Goal: Check status: Check status

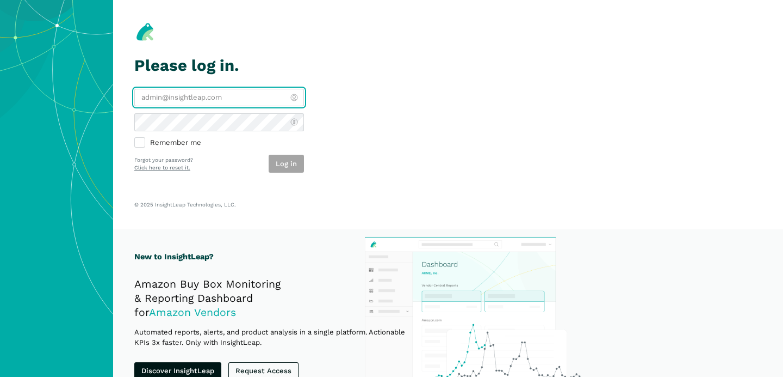
type input "[PERSON_NAME][EMAIL_ADDRESS][DOMAIN_NAME]"
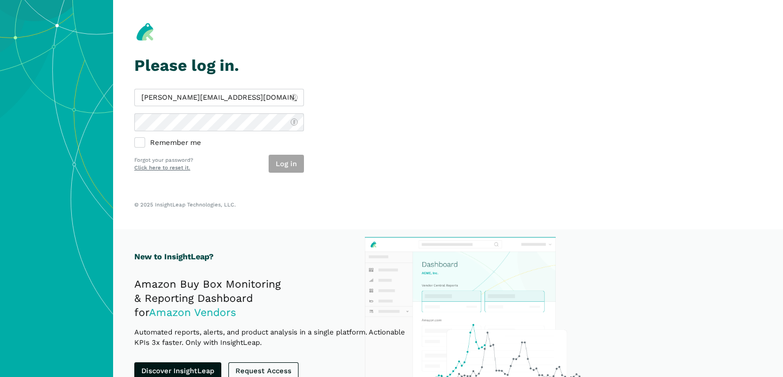
click at [287, 167] on div "Log in" at bounding box center [286, 164] width 35 height 18
click at [287, 167] on button "Log in" at bounding box center [286, 164] width 35 height 18
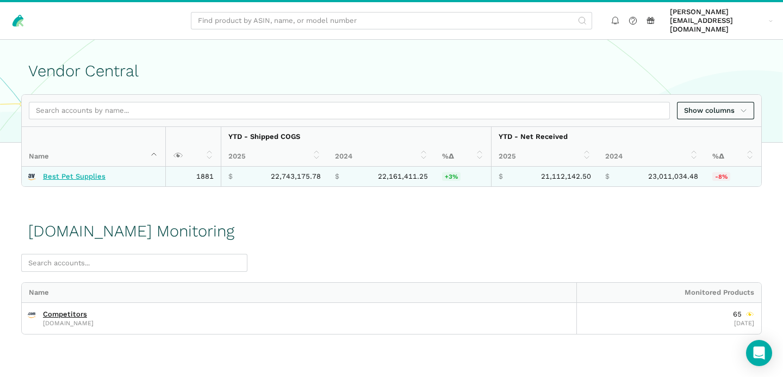
click at [91, 172] on link "Best Pet Supplies" at bounding box center [74, 176] width 63 height 9
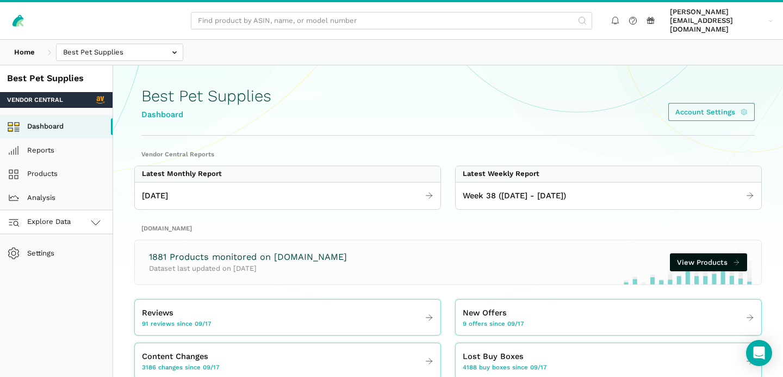
click at [72, 220] on link "Explore Data" at bounding box center [56, 222] width 113 height 24
click at [64, 264] on link "[DOMAIN_NAME]" at bounding box center [56, 270] width 113 height 24
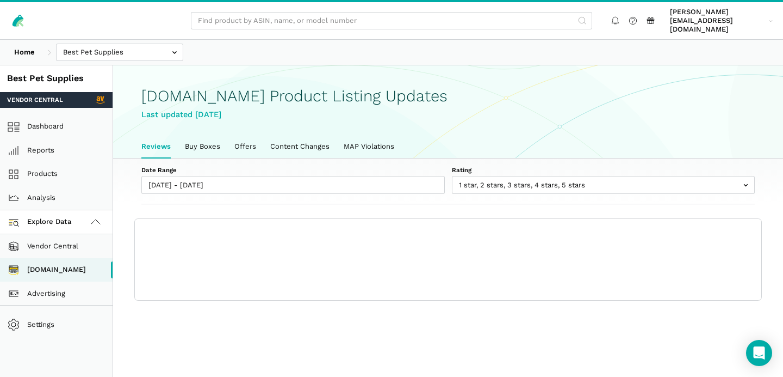
scroll to position [3, 0]
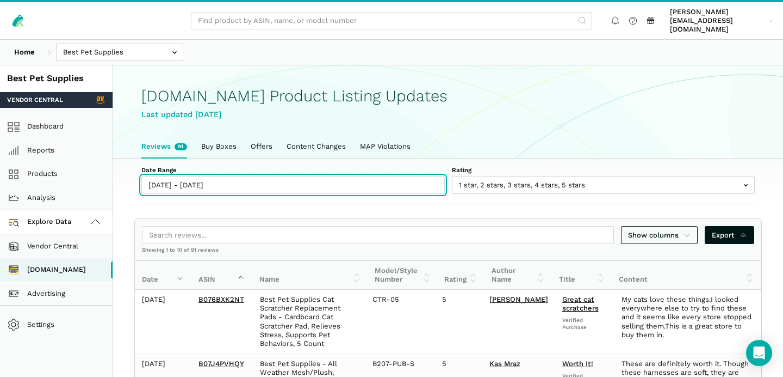
click at [201, 177] on input "09/17/2025 - 09/23/2025" at bounding box center [293, 185] width 304 height 18
type input "09/17/2025"
type input "09/23/2025"
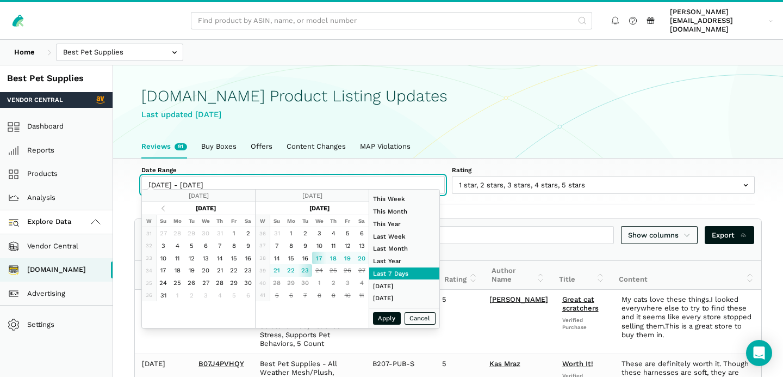
type input "07/01/2025"
type input "07/31/2025"
type input "09/17/2025"
type input "09/23/2025"
type input "09/21/2025"
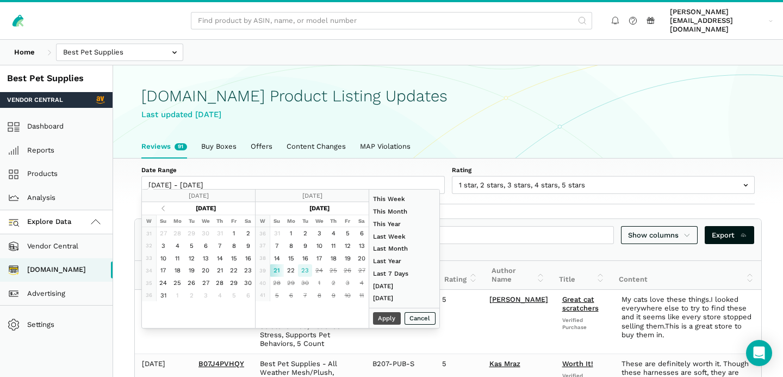
type input "09/23/2025"
type input "09/21/2025"
click at [378, 314] on button "Apply" at bounding box center [387, 318] width 28 height 13
type input "09/21/2025 - 09/23/2025"
